Goal: Task Accomplishment & Management: Manage account settings

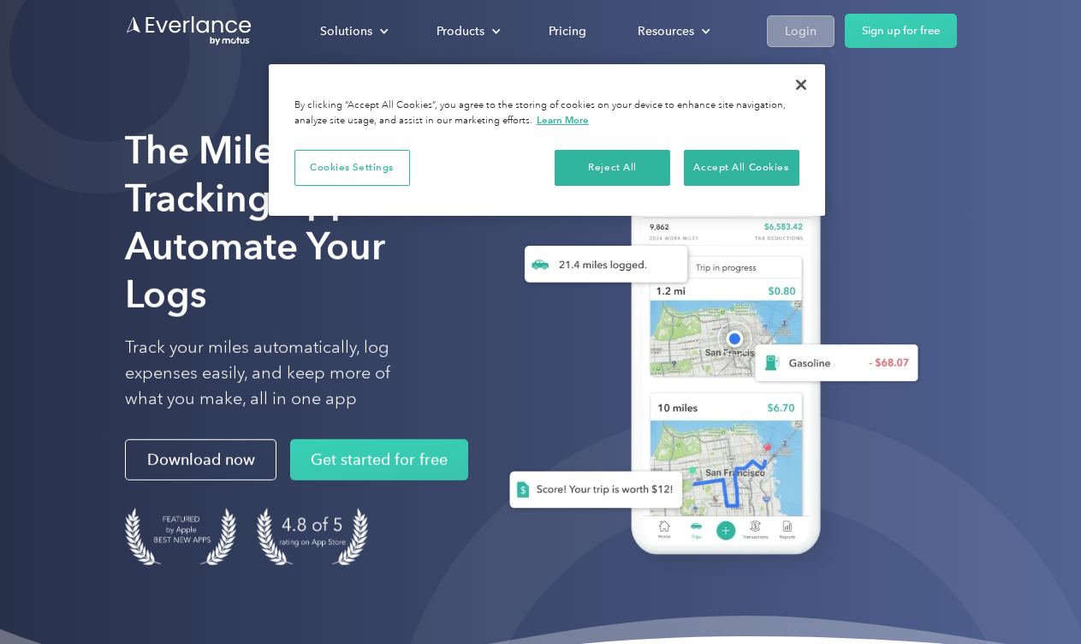
click at [805, 31] on div "Login" at bounding box center [801, 31] width 32 height 21
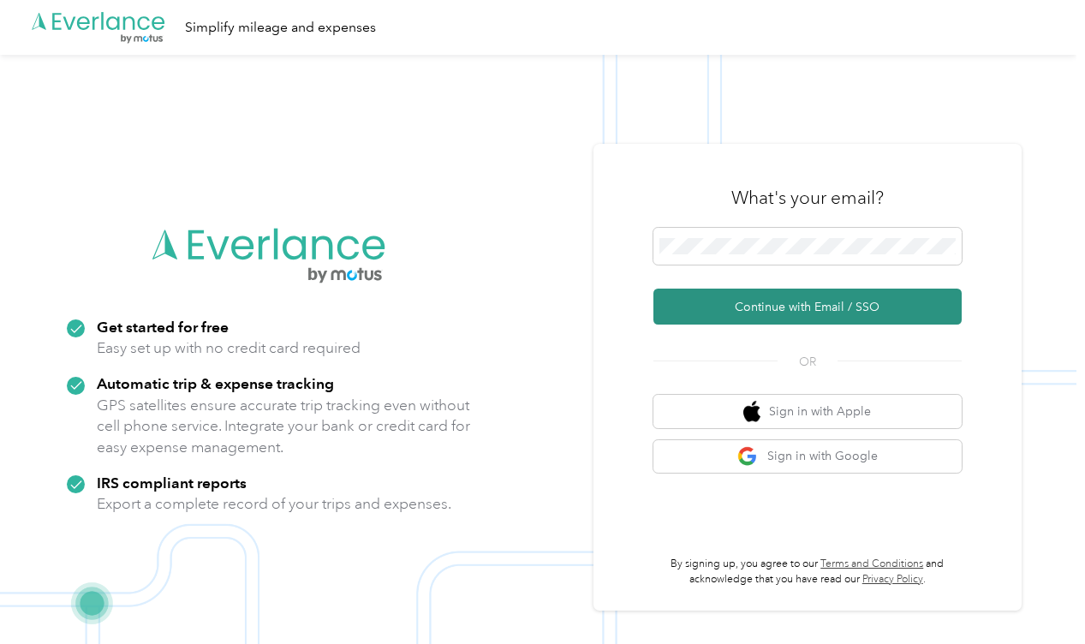
click at [827, 305] on button "Continue with Email / SSO" at bounding box center [807, 307] width 308 height 36
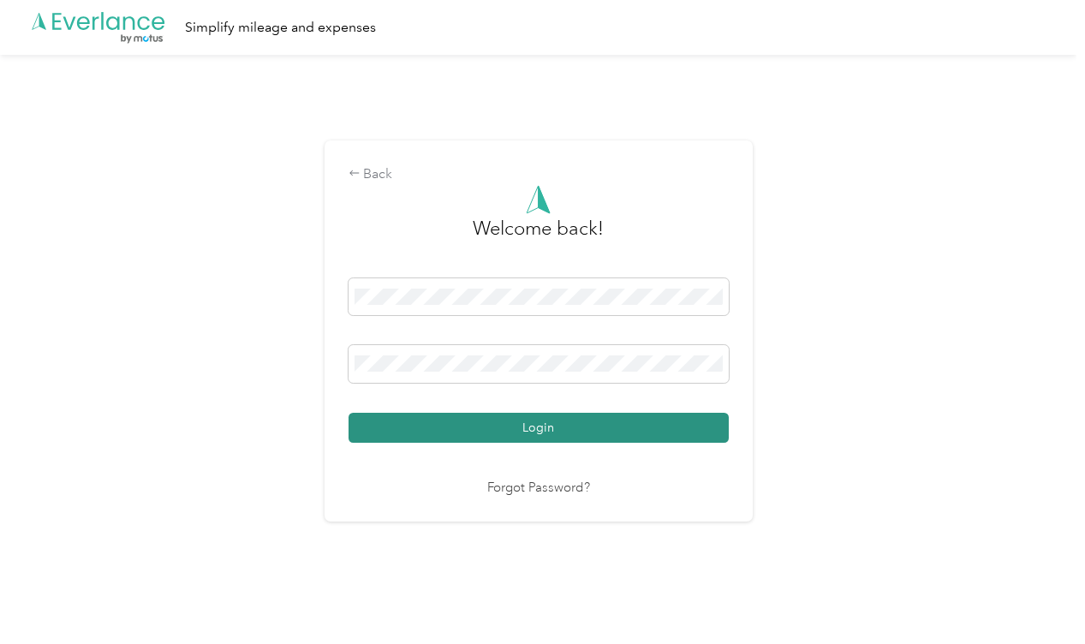
click at [552, 433] on button "Login" at bounding box center [538, 428] width 380 height 30
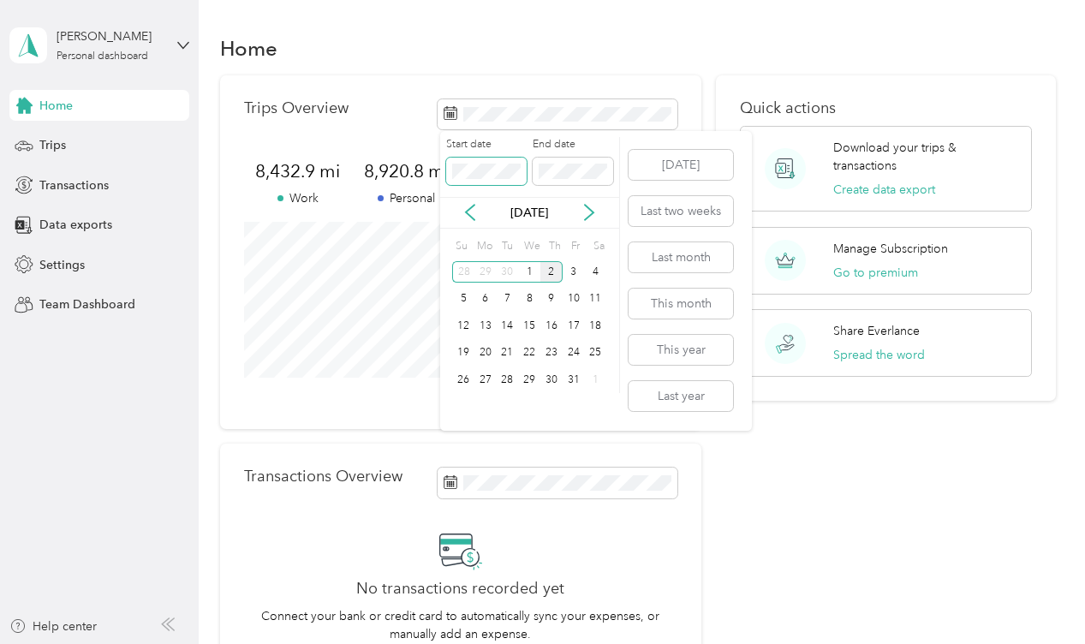
scroll to position [1, 0]
click at [308, 155] on body "Jafar Tay Personal dashboard Home Trips Transactions Data exports Settings Team…" at bounding box center [538, 322] width 1076 height 644
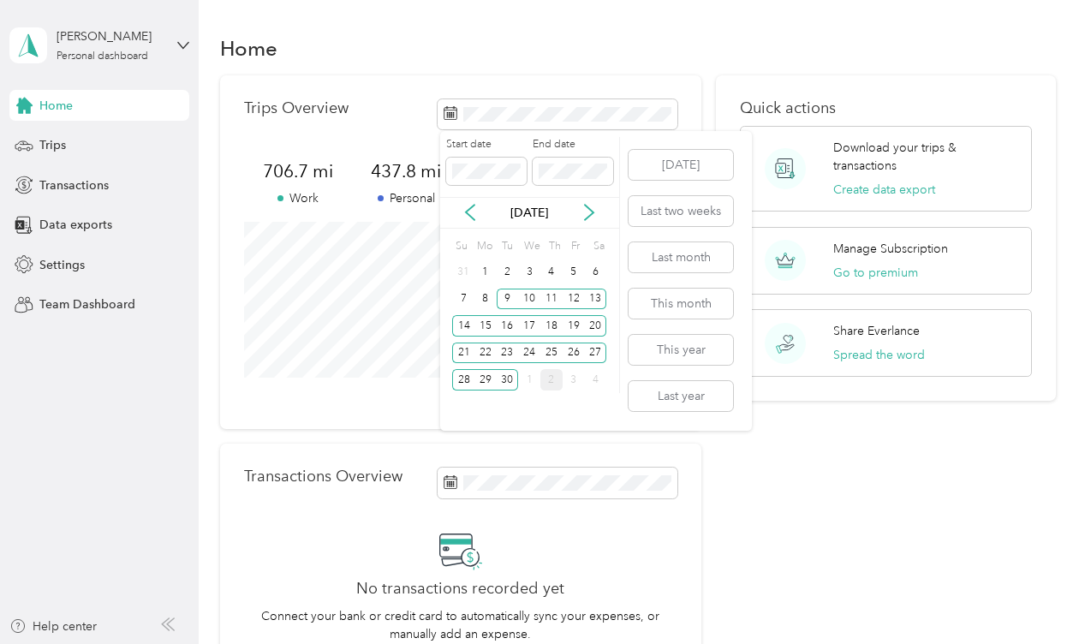
click at [565, 209] on p "Sep 2025" at bounding box center [529, 213] width 72 height 18
click at [705, 252] on button "Last month" at bounding box center [680, 257] width 104 height 30
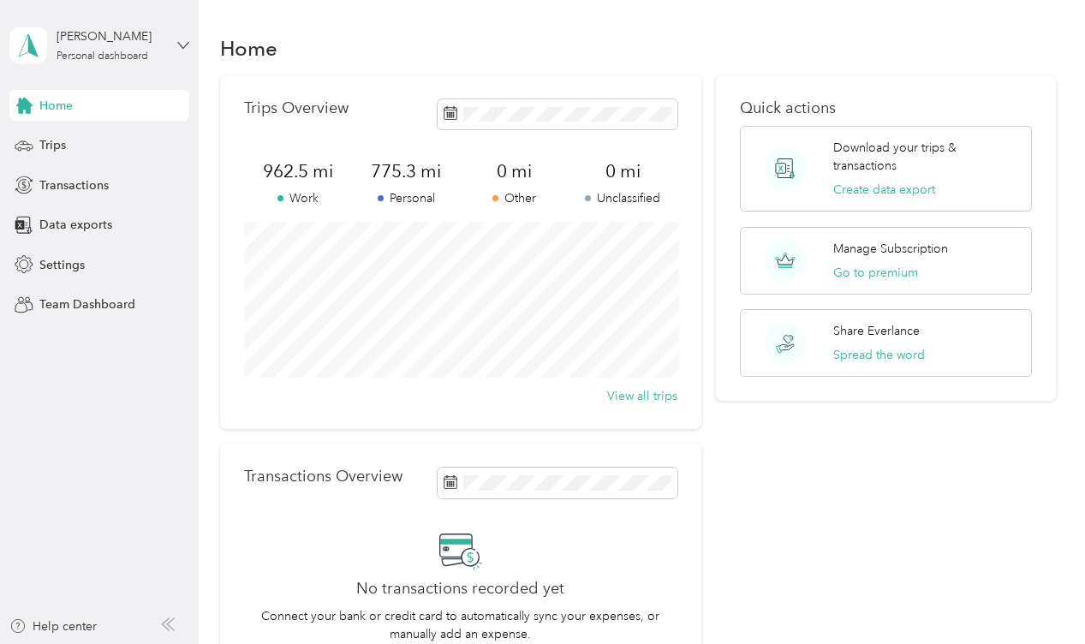
click at [180, 39] on icon at bounding box center [183, 45] width 12 height 12
click at [90, 140] on div "Log out" at bounding box center [189, 141] width 336 height 30
